Goal: Task Accomplishment & Management: Manage account settings

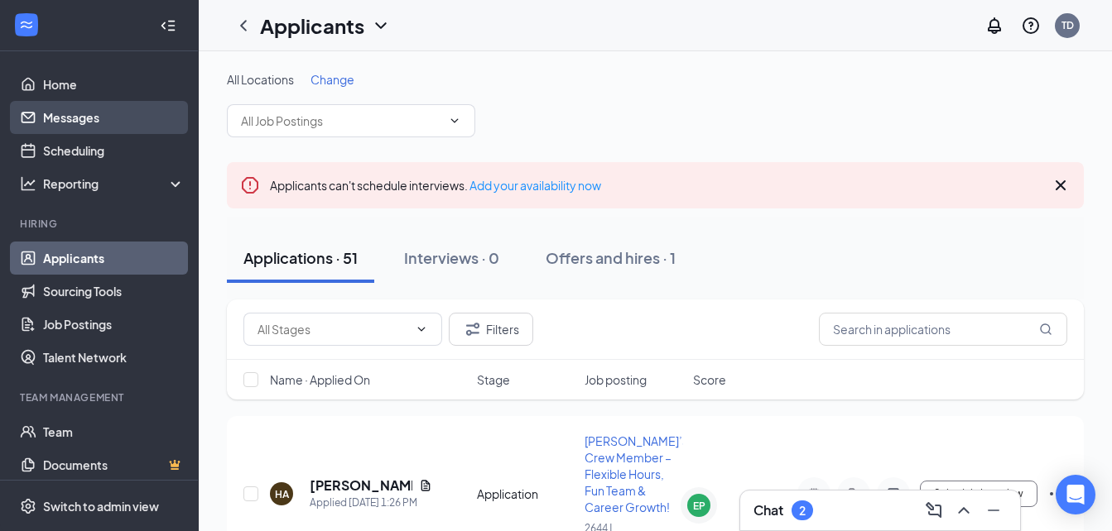
click at [84, 113] on link "Messages" at bounding box center [114, 117] width 142 height 33
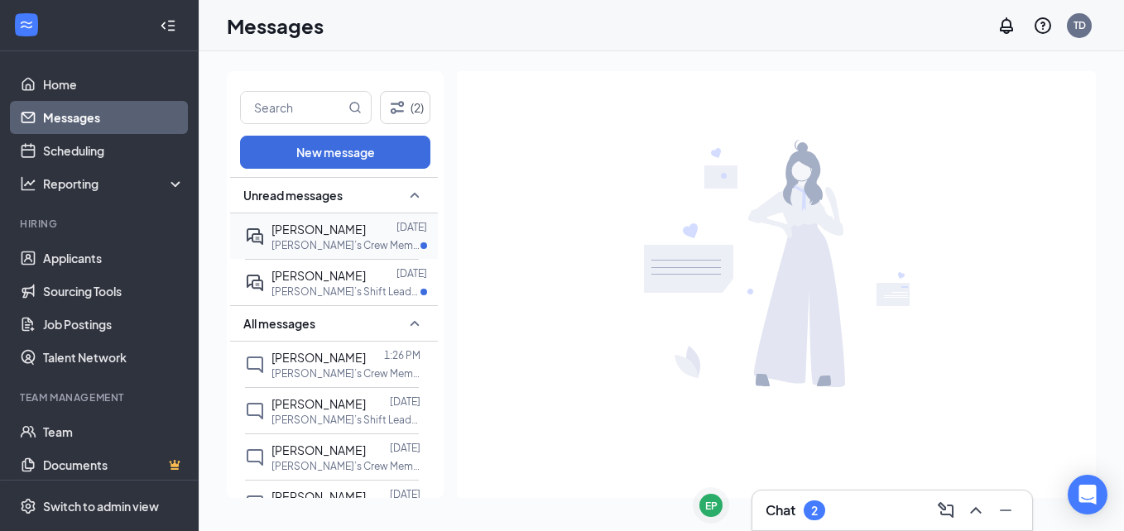
click at [277, 229] on span "[PERSON_NAME]" at bounding box center [319, 229] width 94 height 15
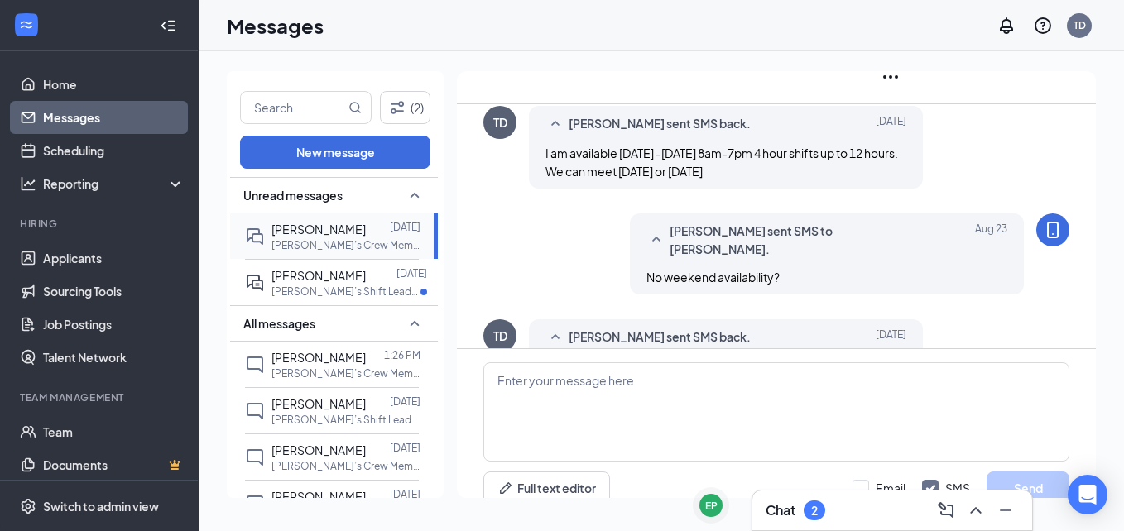
scroll to position [426, 0]
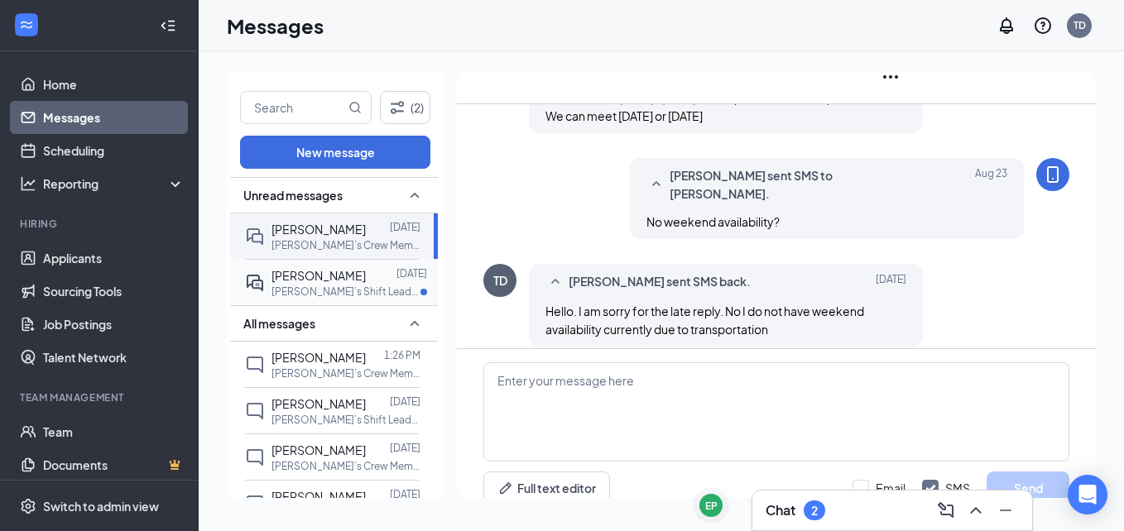
click at [289, 267] on div "[PERSON_NAME]" at bounding box center [319, 276] width 94 height 18
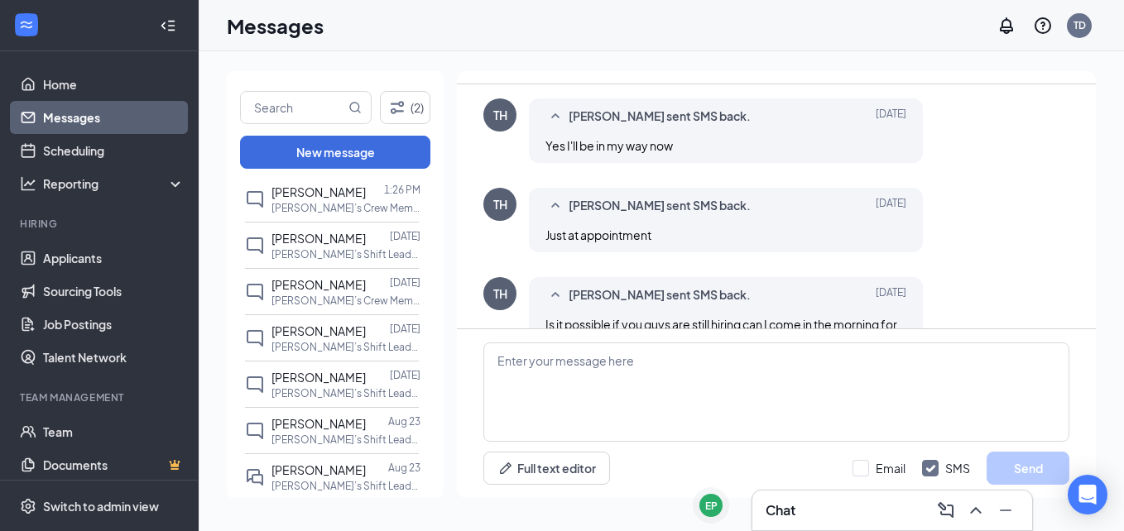
scroll to position [867, 0]
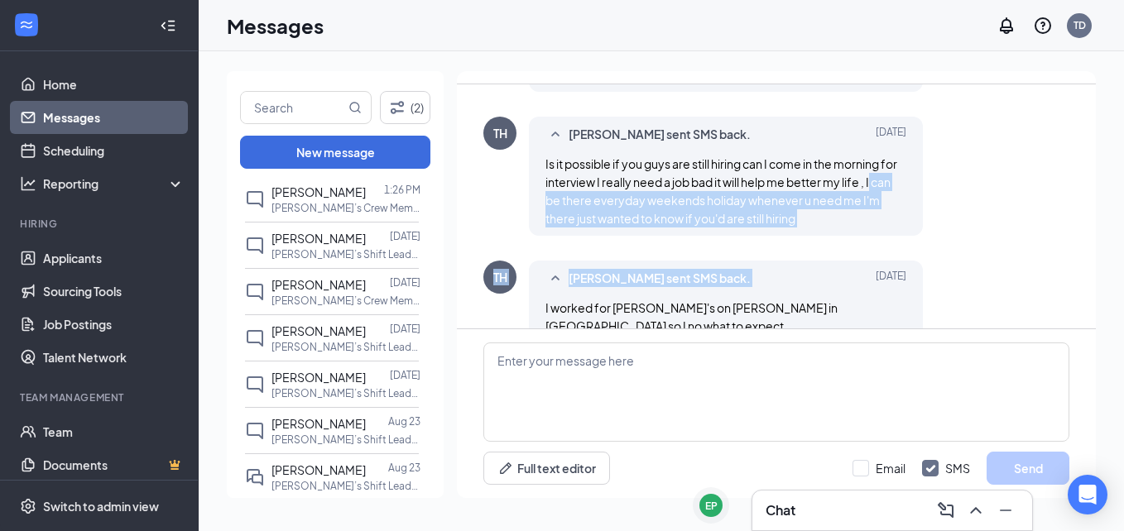
drag, startPoint x: 983, startPoint y: 243, endPoint x: 984, endPoint y: 142, distance: 100.2
drag, startPoint x: 984, startPoint y: 142, endPoint x: 993, endPoint y: 210, distance: 68.5
click at [993, 210] on div "TH [PERSON_NAME] sent SMS back. [DATE] Is it possible if you guys are still hir…" at bounding box center [776, 180] width 586 height 127
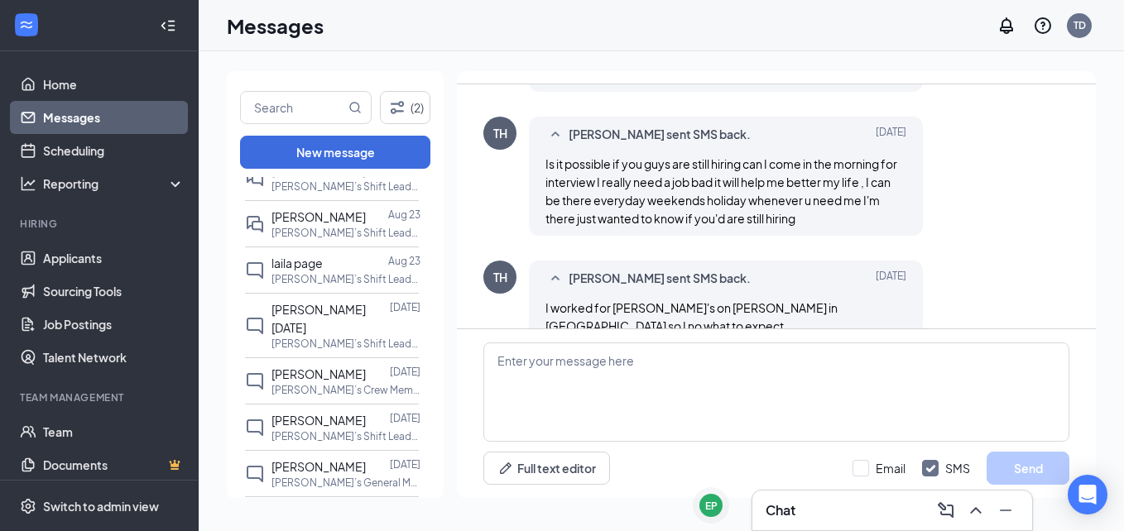
scroll to position [463, 0]
click at [315, 229] on p "[PERSON_NAME]’s Shift Leader – Growth Opportunities & Flexible Schedules! at 11…" at bounding box center [346, 235] width 149 height 14
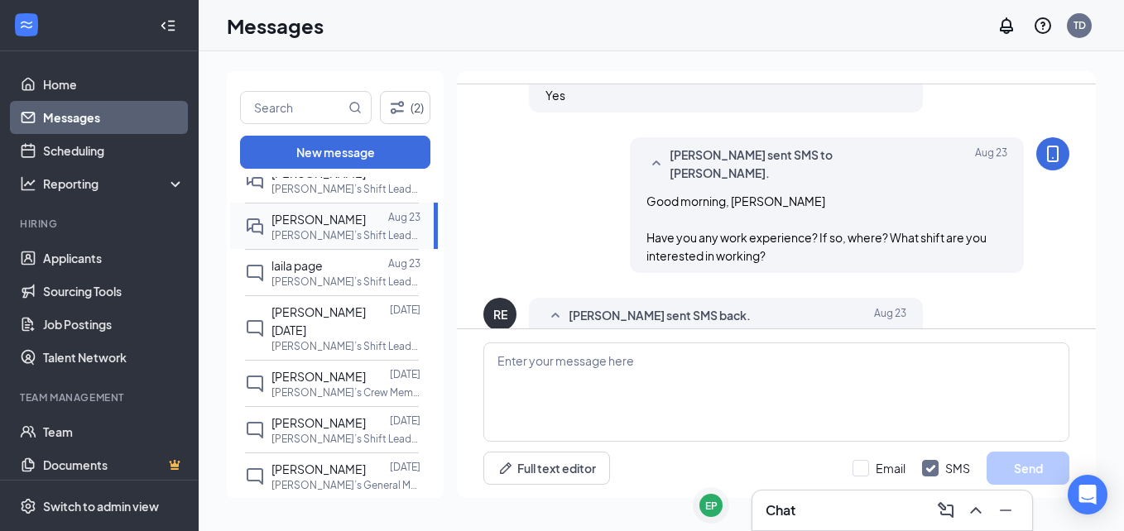
scroll to position [282, 0]
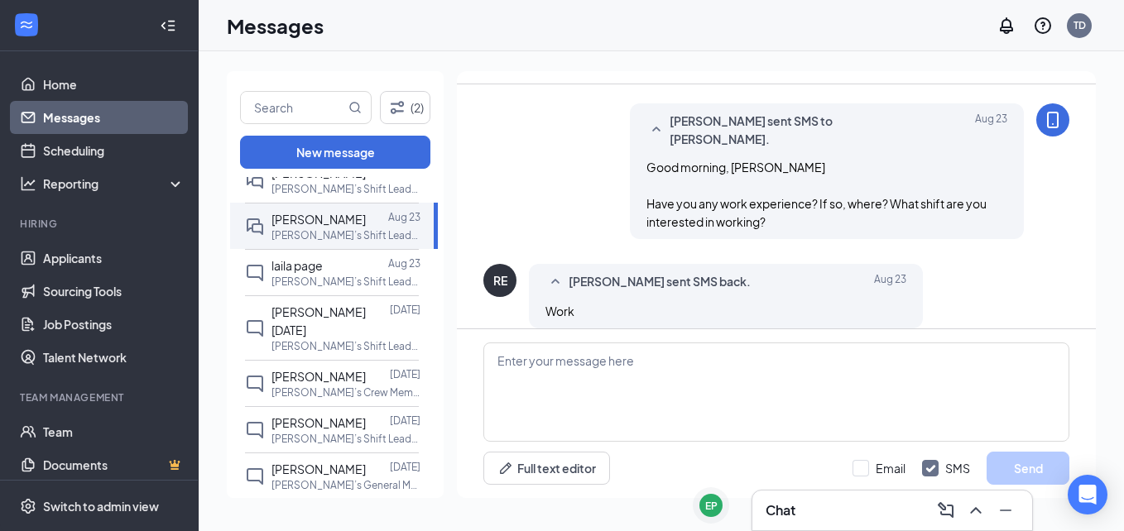
click at [427, 488] on div "Unread messages [PERSON_NAME] [DATE] Wendy’s Crew Member – Flexible Hours, Fun …" at bounding box center [335, 339] width 217 height 325
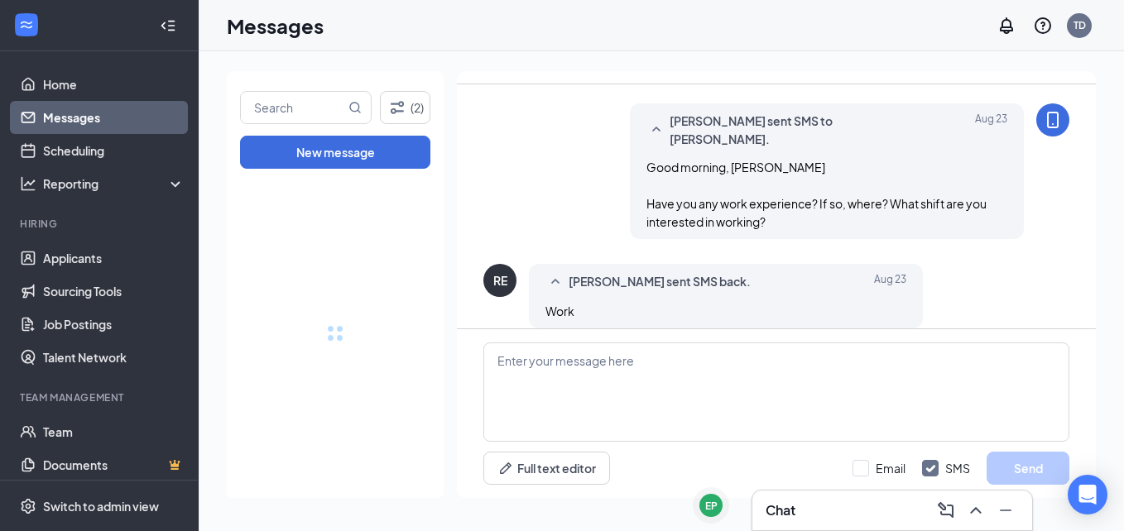
click at [427, 488] on div at bounding box center [335, 333] width 217 height 329
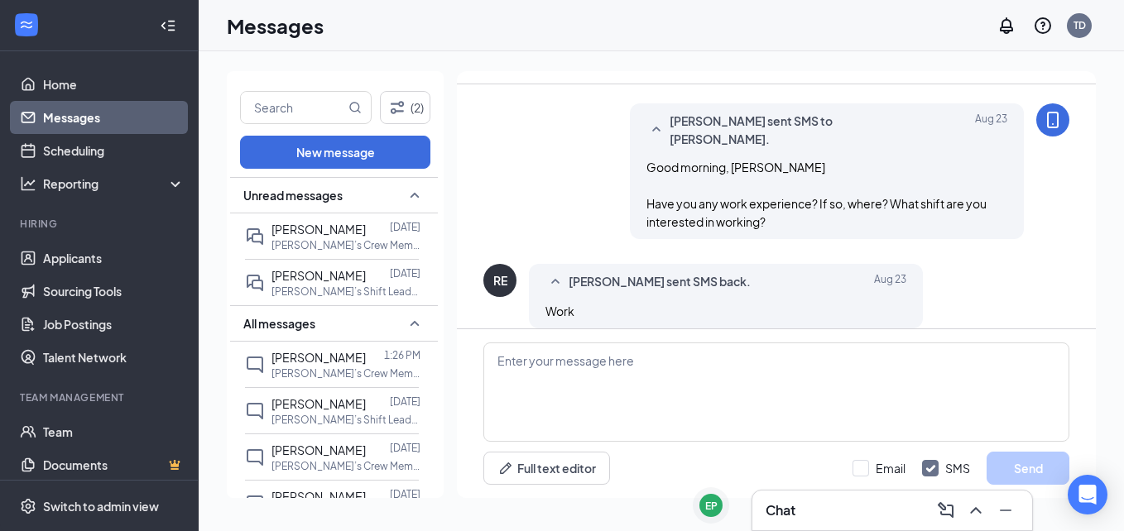
click at [517, 161] on div "[PERSON_NAME] sent SMS to [PERSON_NAME]. [DATE] Good morning, [PERSON_NAME] Hav…" at bounding box center [776, 175] width 586 height 144
click at [301, 278] on span "[PERSON_NAME]" at bounding box center [319, 275] width 94 height 15
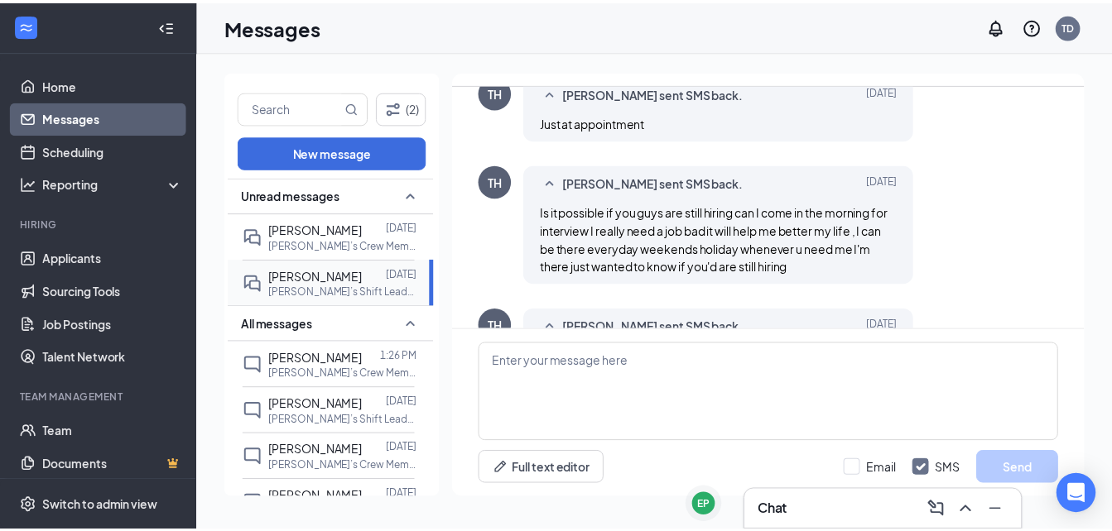
scroll to position [867, 0]
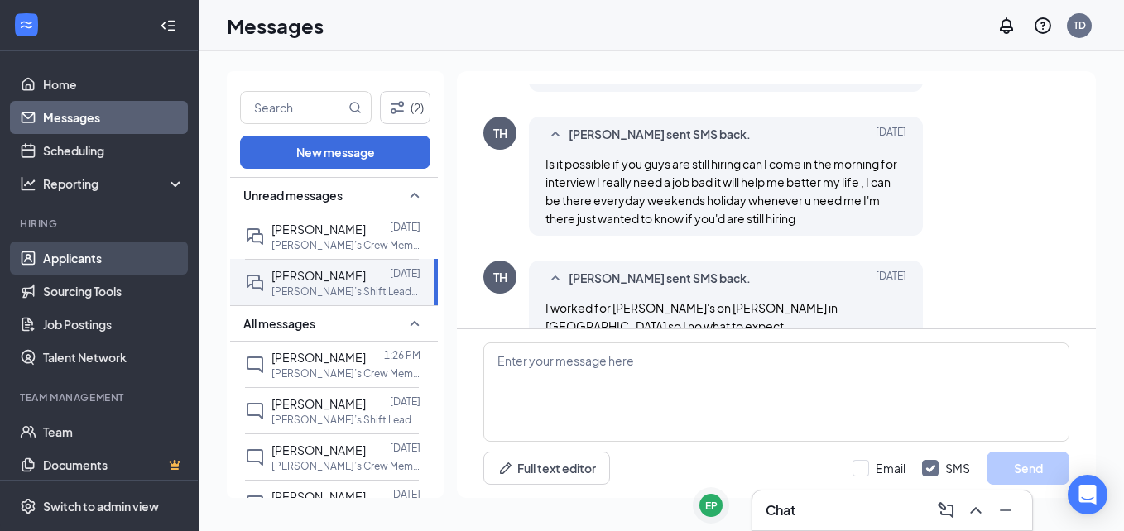
click at [67, 262] on link "Applicants" at bounding box center [114, 258] width 142 height 33
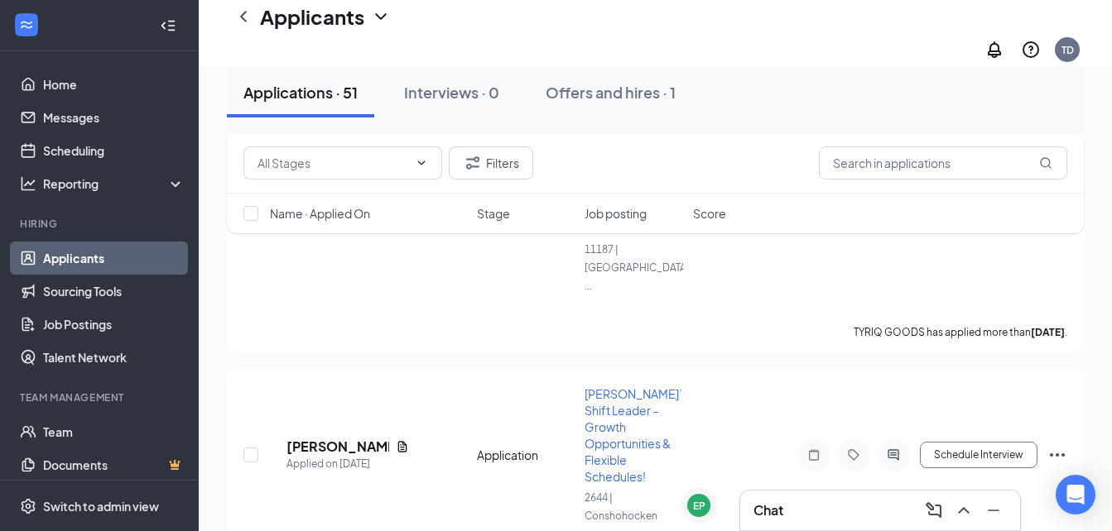
scroll to position [5598, 0]
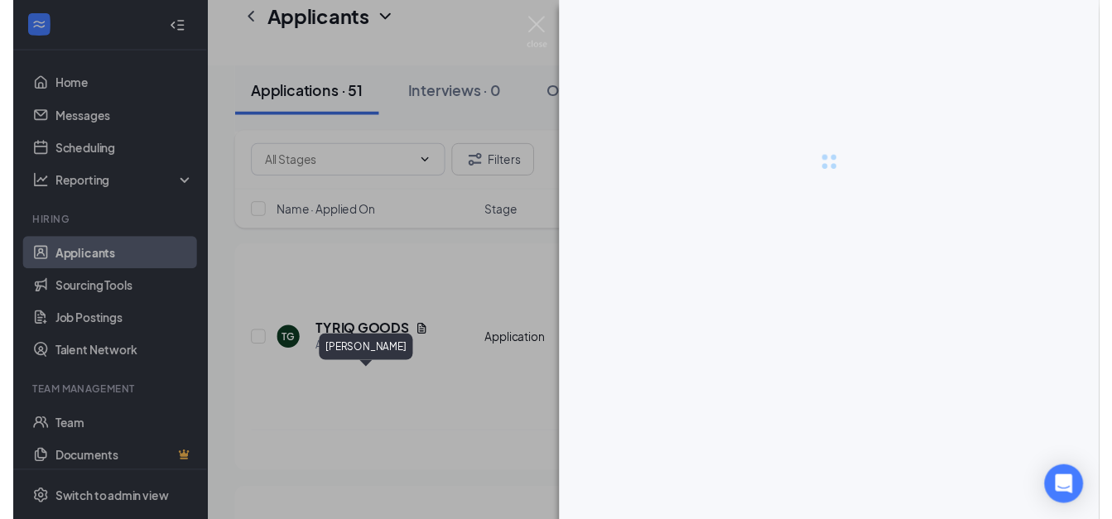
scroll to position [5383, 0]
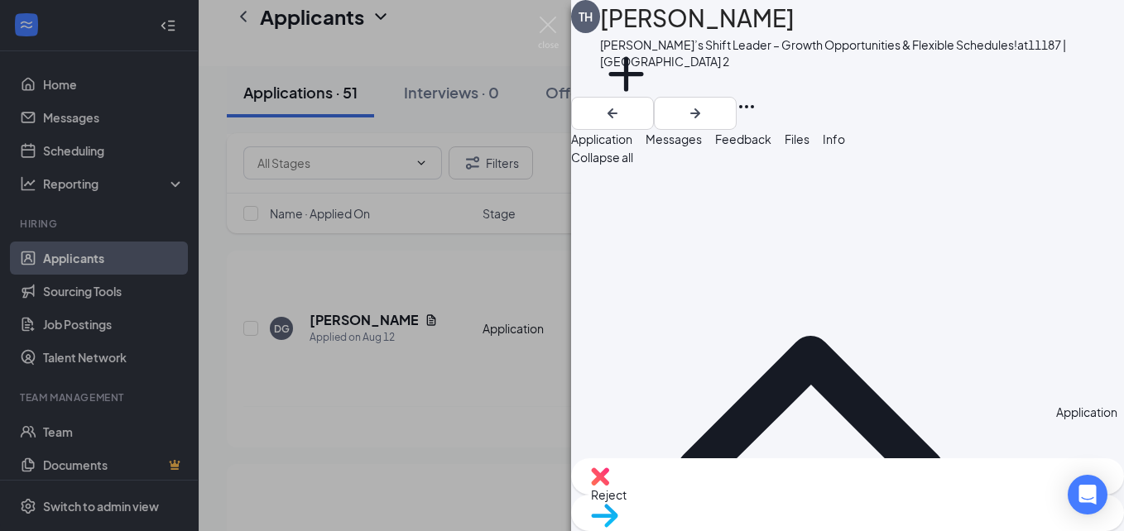
click at [627, 501] on span "Reject" at bounding box center [609, 495] width 36 height 15
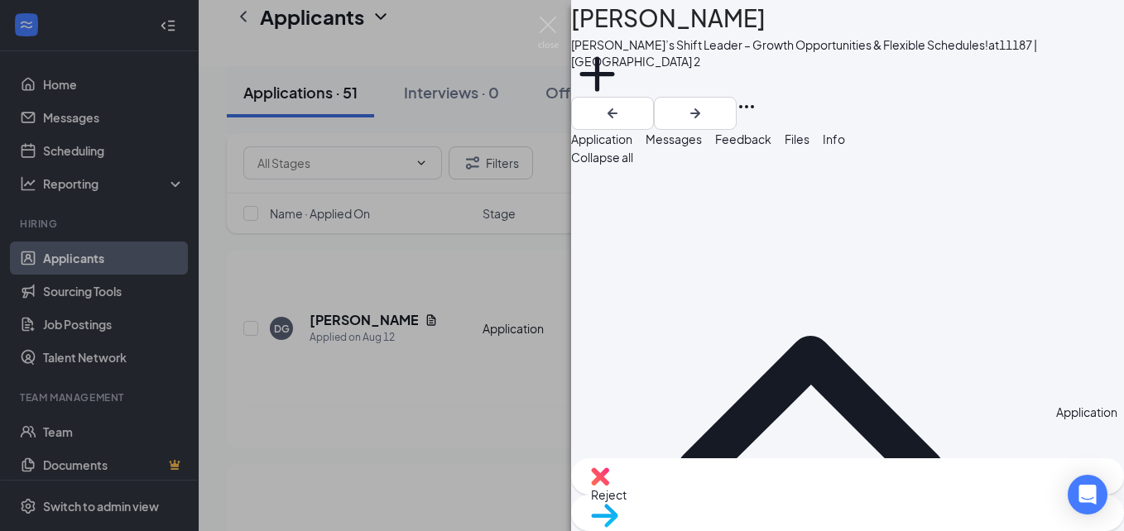
click at [3, 420] on div "CL [PERSON_NAME] [PERSON_NAME]’s Shift Leader – Growth Opportunities & Flexible…" at bounding box center [562, 265] width 1124 height 531
